Goal: Find specific page/section: Find specific page/section

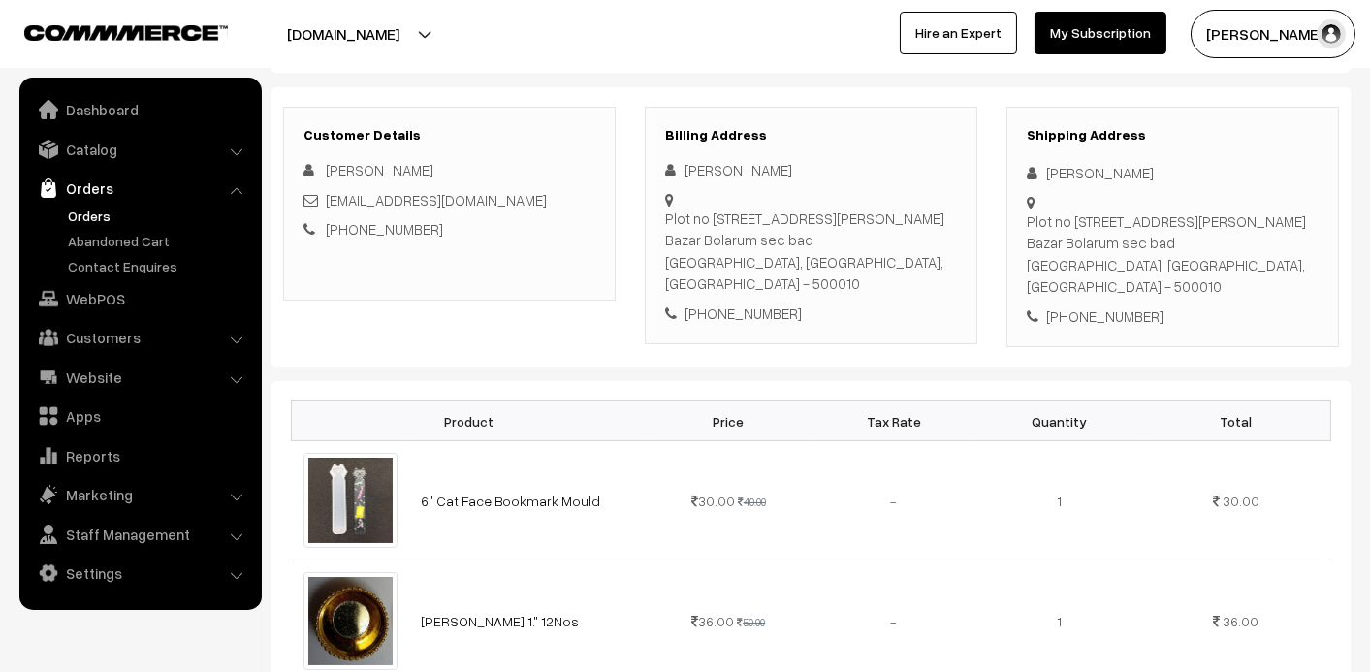
scroll to position [290, 0]
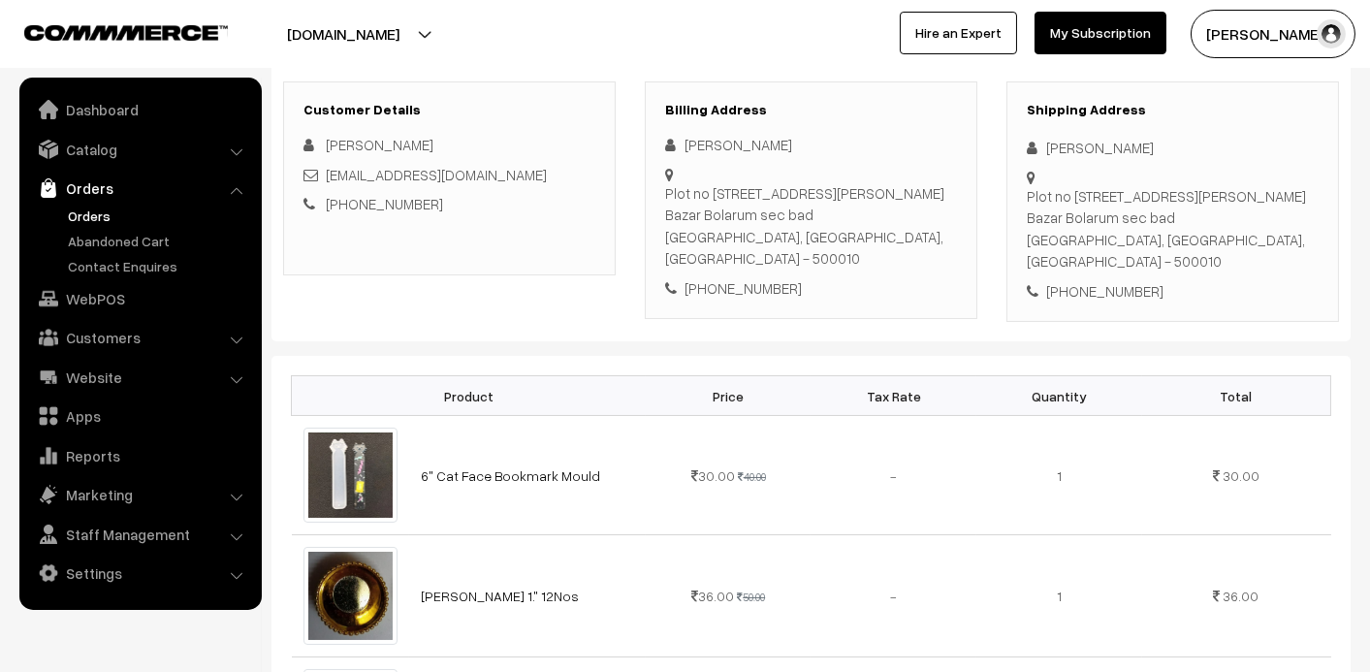
click at [84, 212] on link "Orders" at bounding box center [159, 216] width 192 height 20
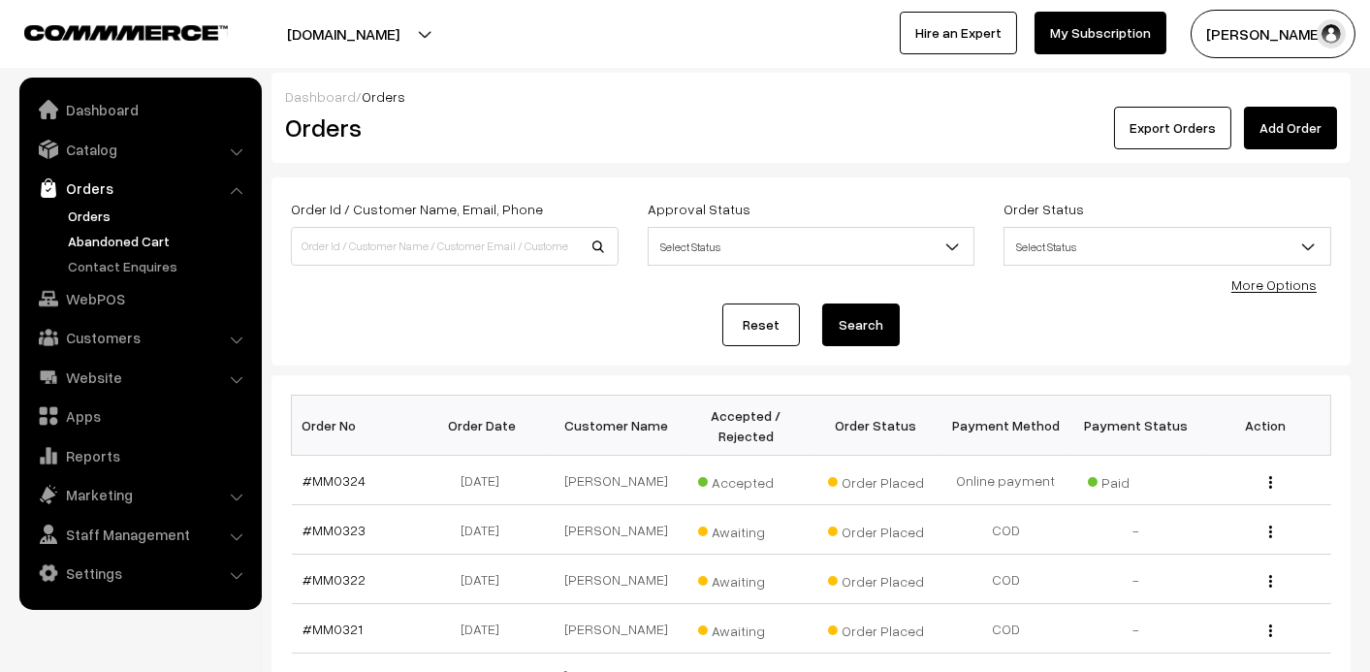
click at [122, 240] on link "Abandoned Cart" at bounding box center [159, 241] width 192 height 20
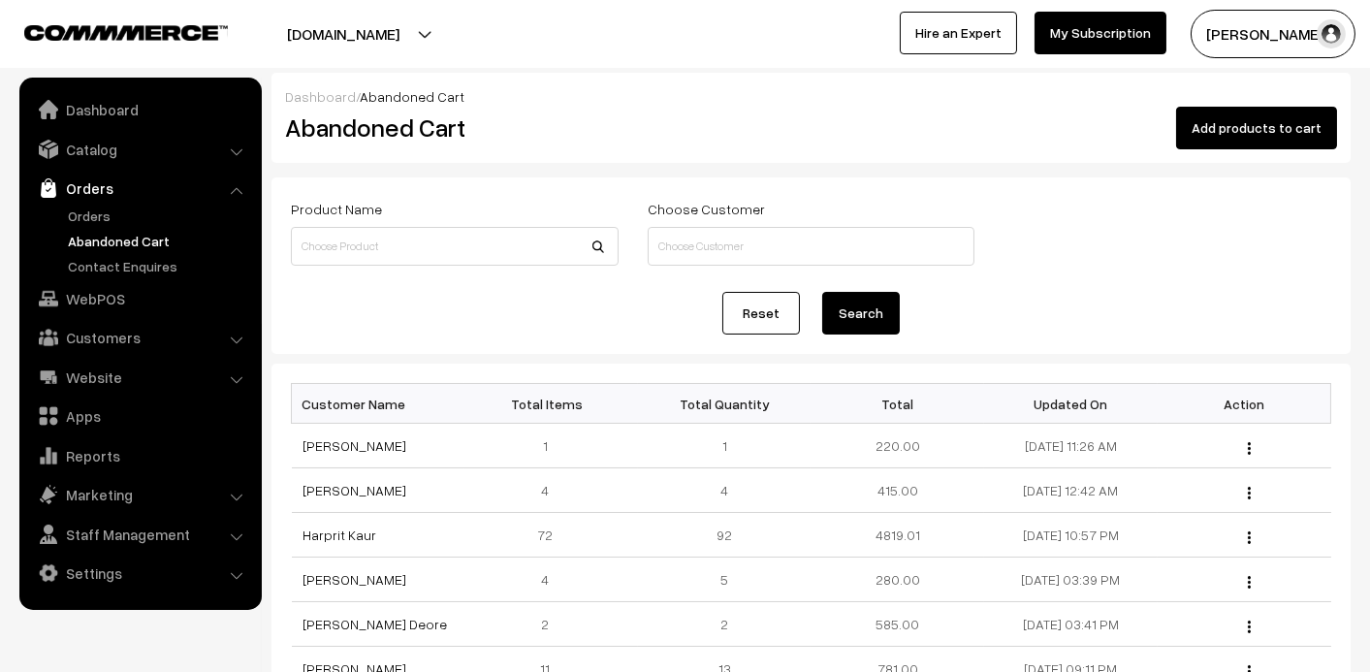
click at [113, 239] on link "Abandoned Cart" at bounding box center [159, 241] width 192 height 20
click at [89, 238] on link "Abandoned Cart" at bounding box center [159, 241] width 192 height 20
click at [84, 214] on link "Orders" at bounding box center [159, 216] width 192 height 20
